Goal: Transaction & Acquisition: Purchase product/service

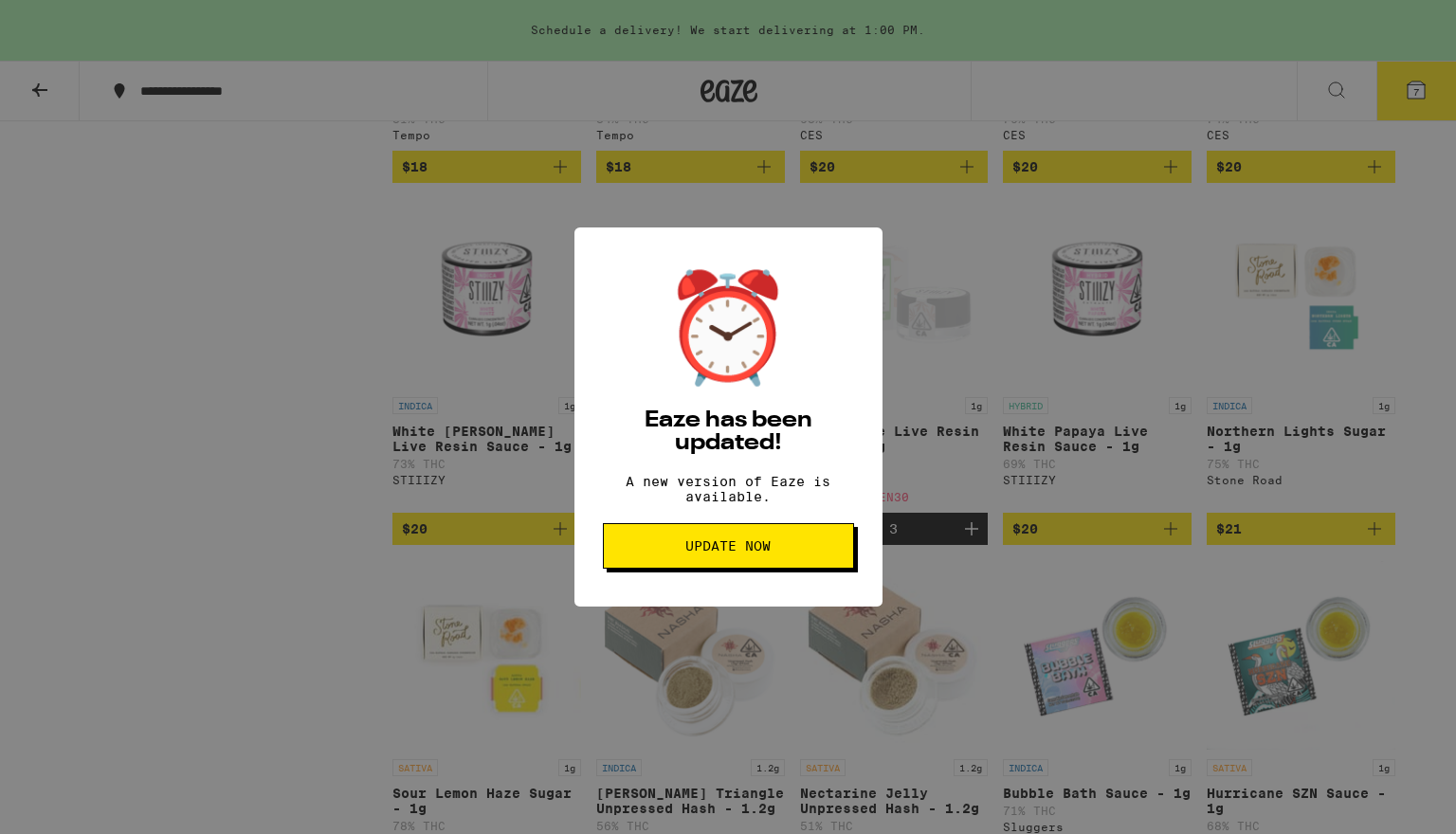
scroll to position [1915, 0]
click at [772, 542] on button "Update Now" at bounding box center [728, 546] width 251 height 46
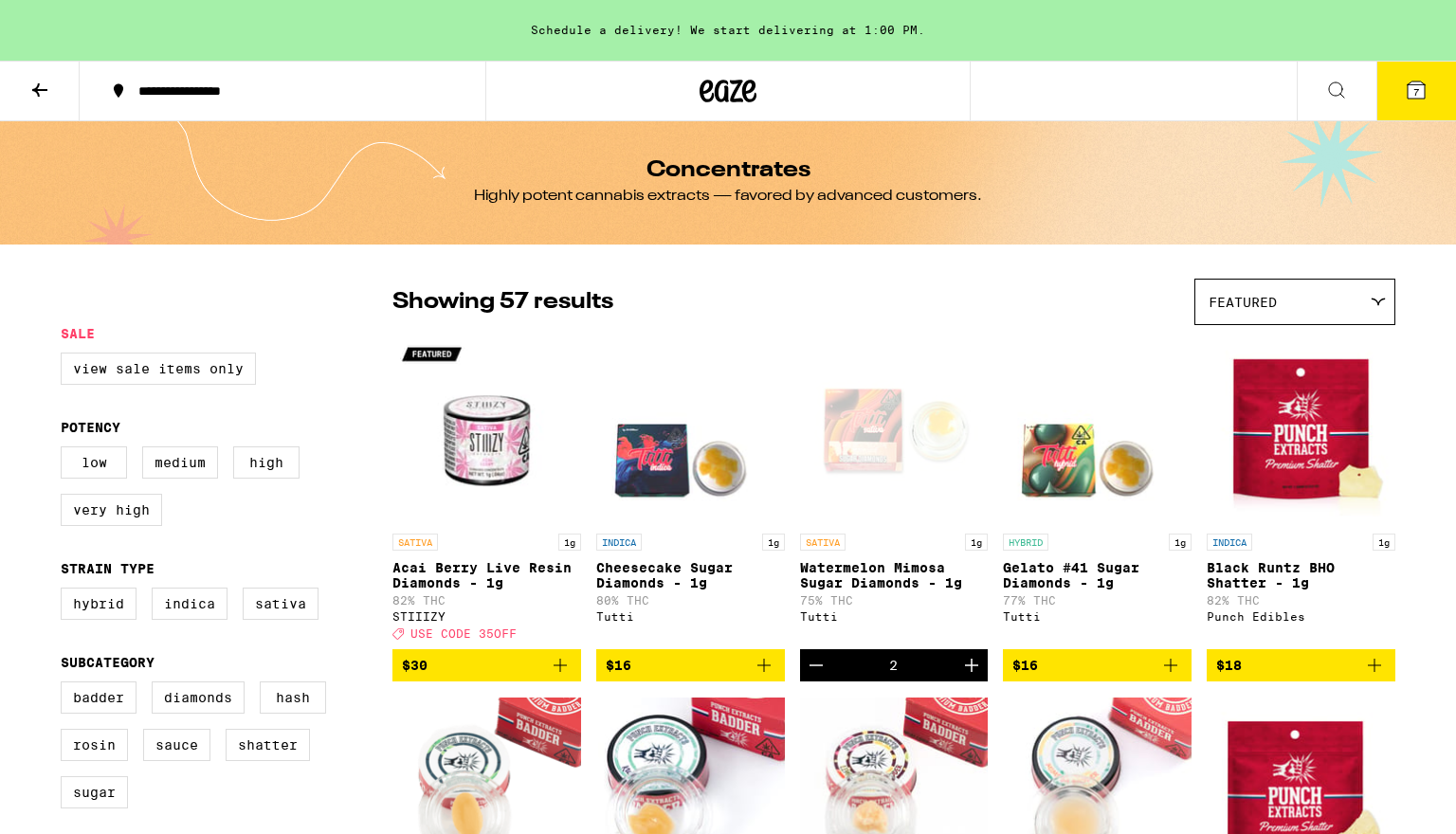
click at [1413, 89] on span "7" at bounding box center [1416, 92] width 6 height 12
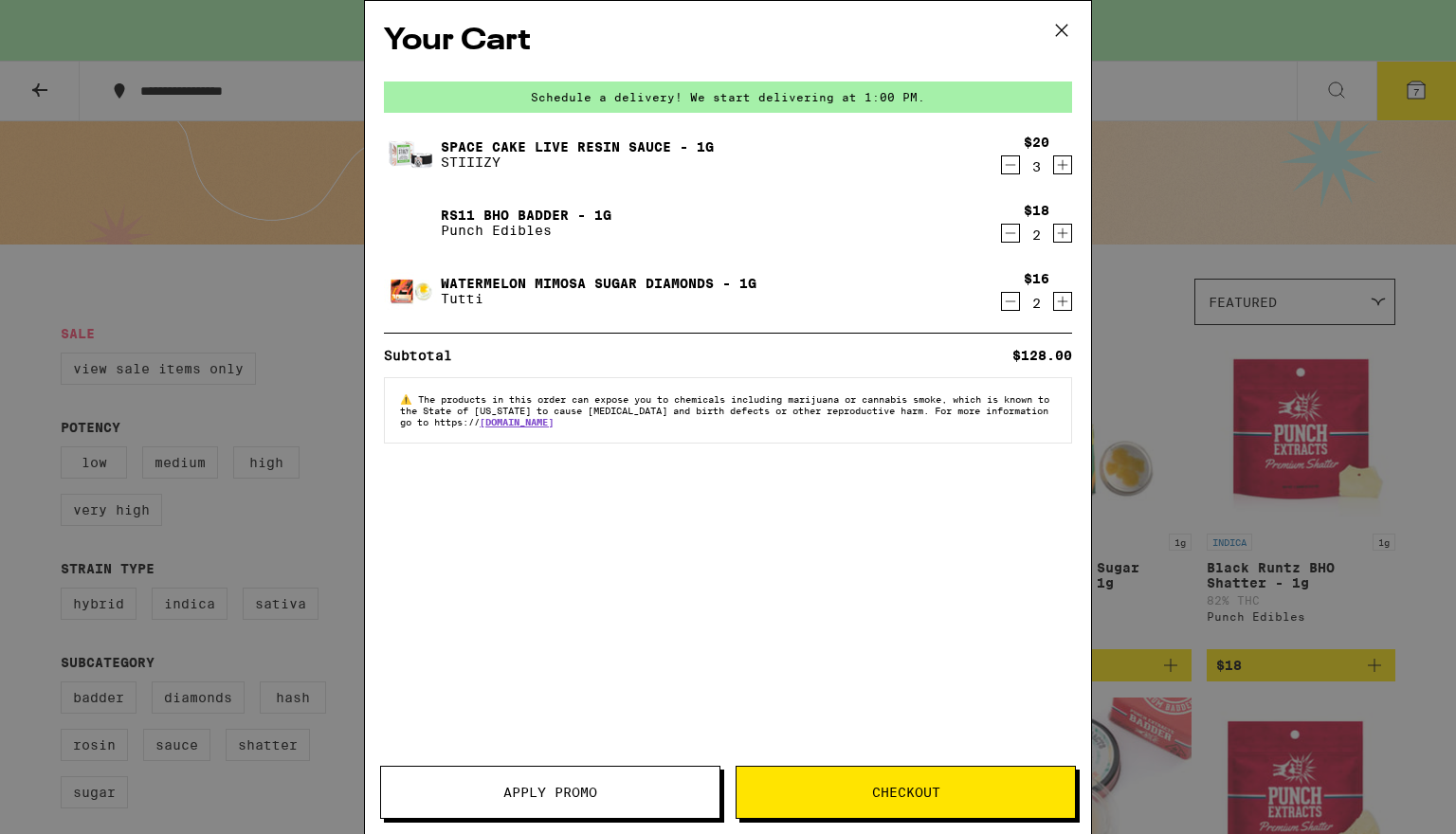
click at [1009, 170] on icon "Decrement" at bounding box center [1010, 164] width 17 height 22
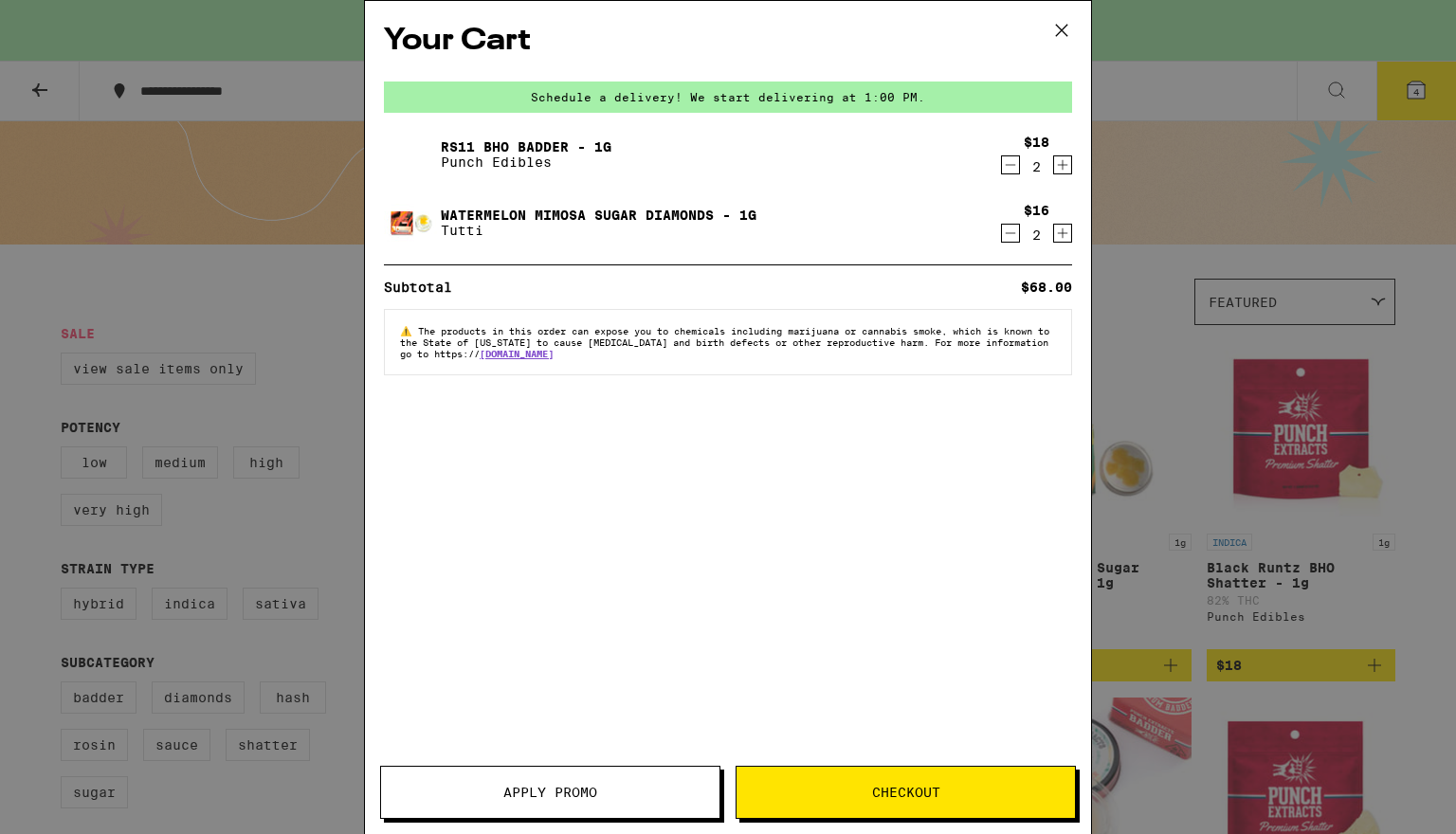
click at [1009, 170] on icon "Decrement" at bounding box center [1010, 164] width 17 height 22
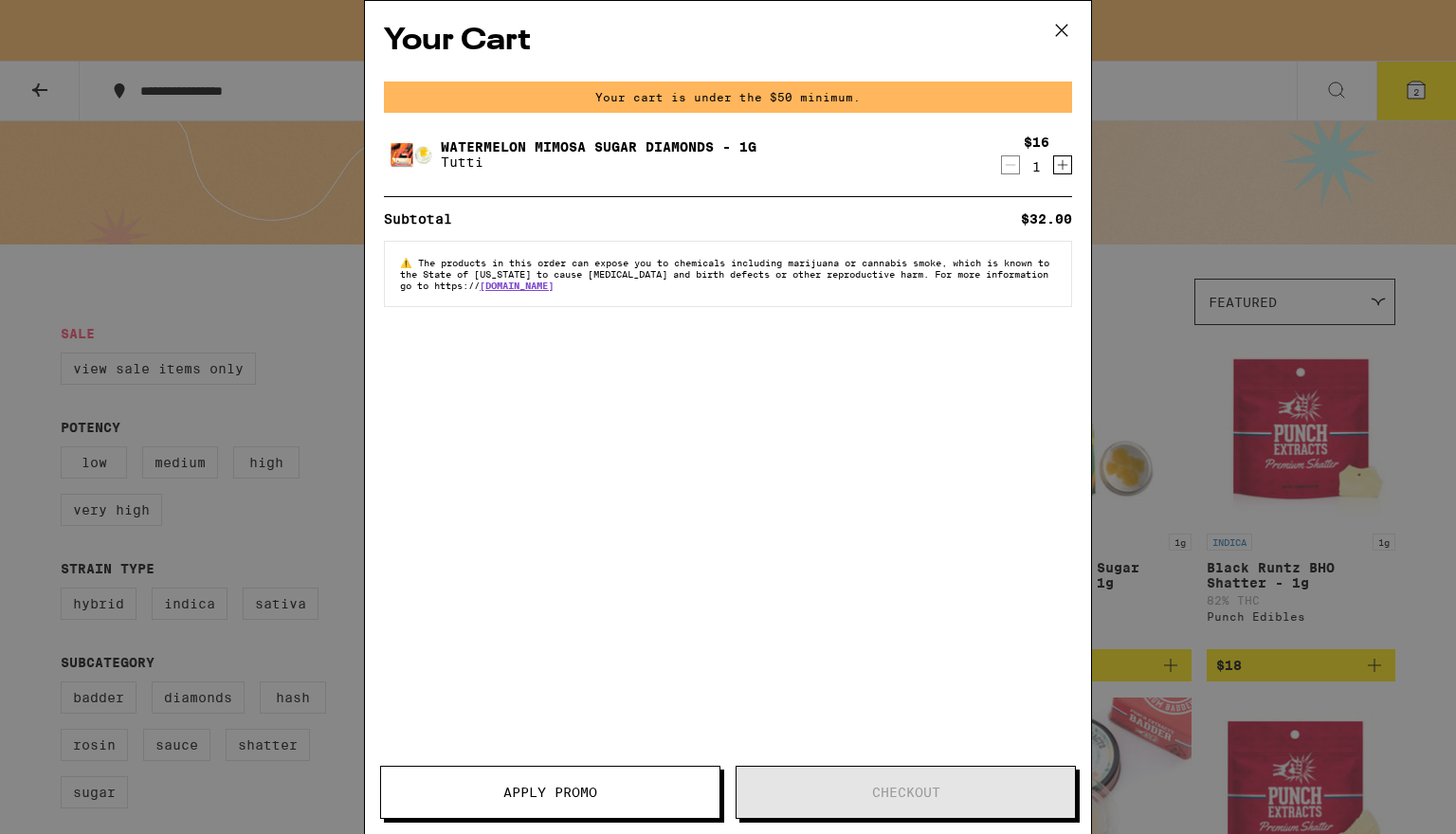
click at [1009, 170] on div "Your Cart Your cart is under the $50 minimum. Watermelon Mimosa Sugar Diamonds …" at bounding box center [728, 389] width 727 height 776
